Goal: Task Accomplishment & Management: Manage account settings

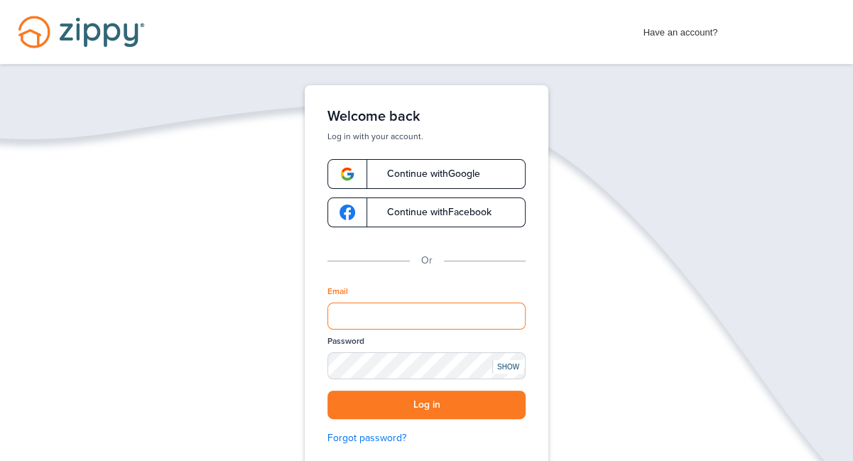
click at [419, 312] on input "Email" at bounding box center [427, 316] width 198 height 27
type input "**********"
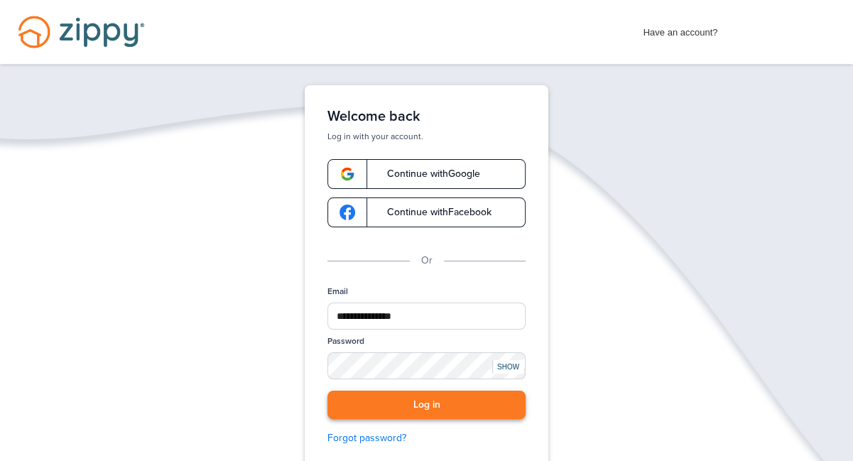
click at [430, 406] on button "Log in" at bounding box center [427, 405] width 198 height 29
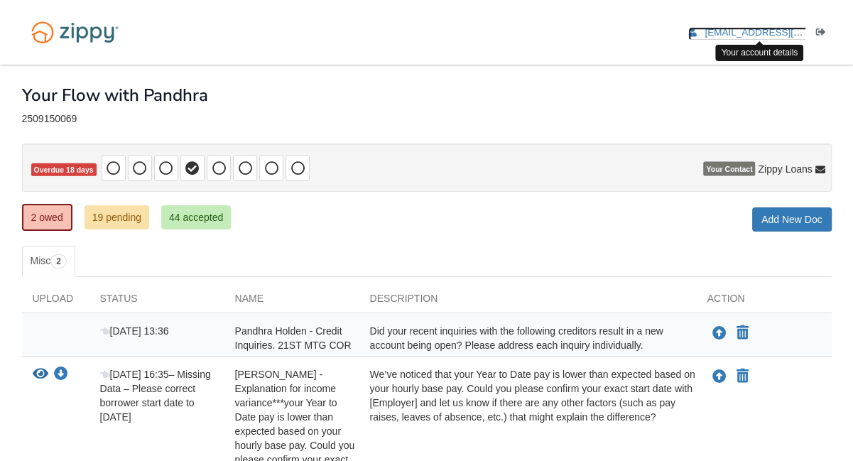
click at [751, 31] on span "[EMAIL_ADDRESS][DOMAIN_NAME]" at bounding box center [786, 32] width 163 height 11
